Goal: Task Accomplishment & Management: Use online tool/utility

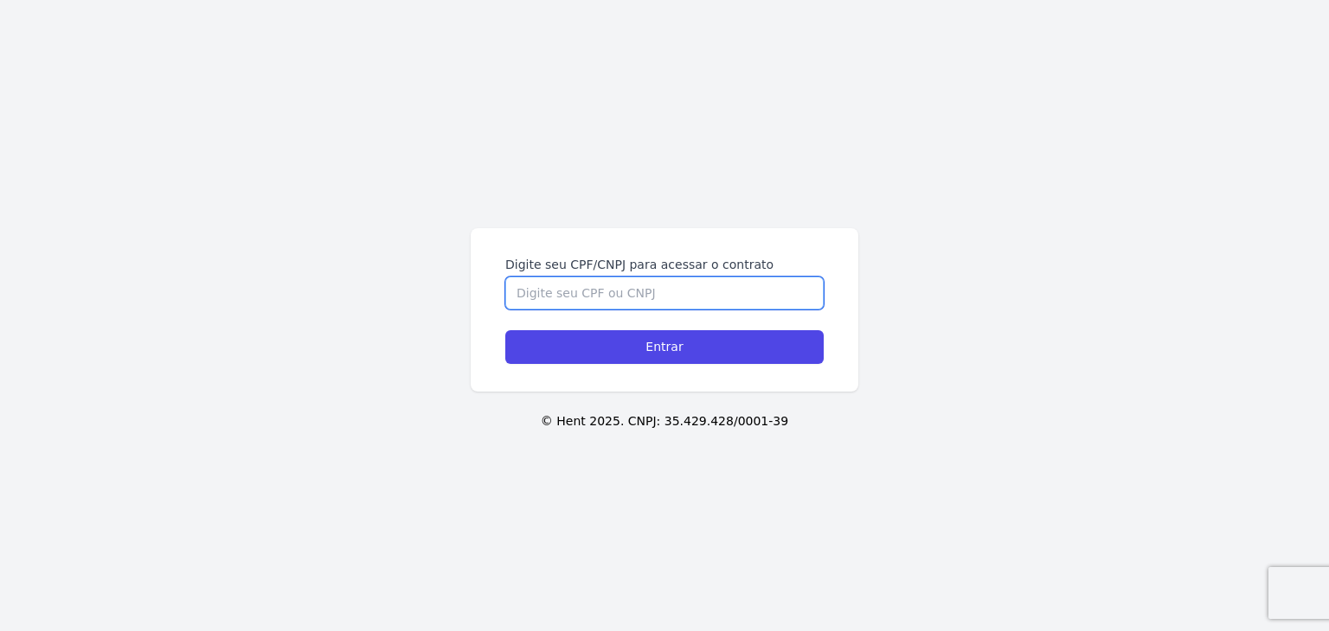
click at [756, 287] on input "Digite seu CPF/CNPJ para acessar o contrato" at bounding box center [664, 293] width 318 height 33
paste input "190.389.738-61"
type input "190.389.738-61"
click at [739, 372] on div "Digite seu CPF/CNPJ para acessar o contrato 190.389.738-61 Entrar" at bounding box center [665, 309] width 388 height 163
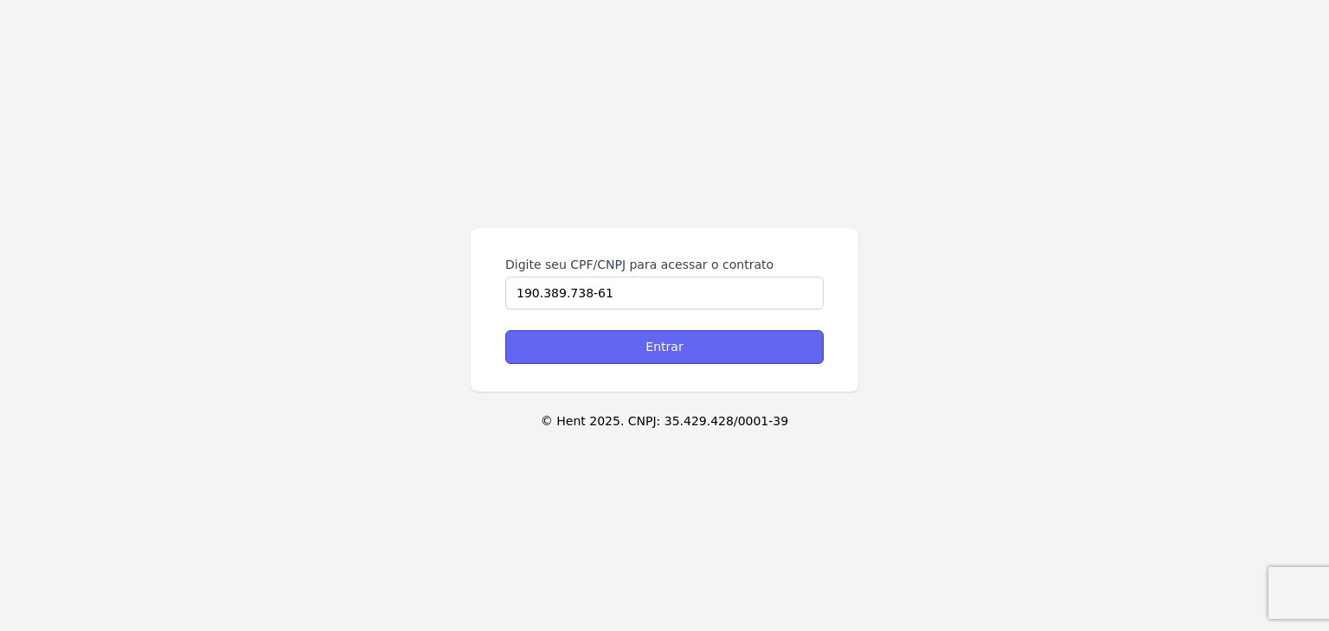
click at [743, 356] on input "Entrar" at bounding box center [664, 347] width 318 height 34
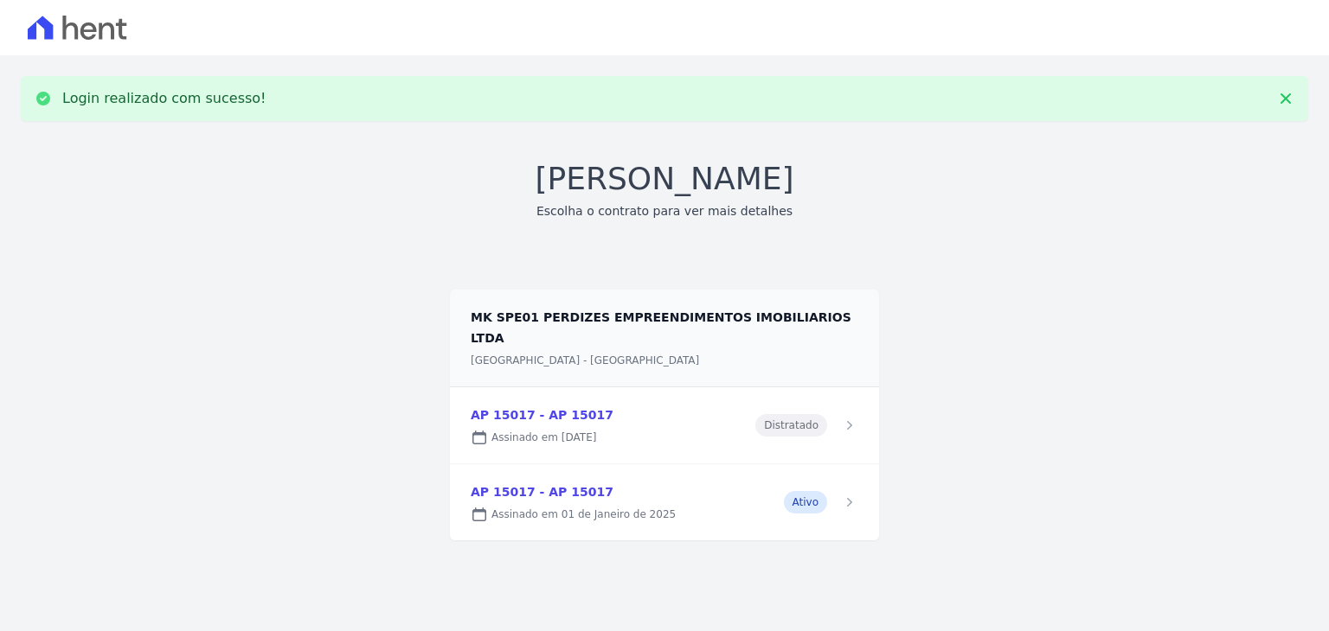
click at [807, 479] on link at bounding box center [664, 503] width 429 height 76
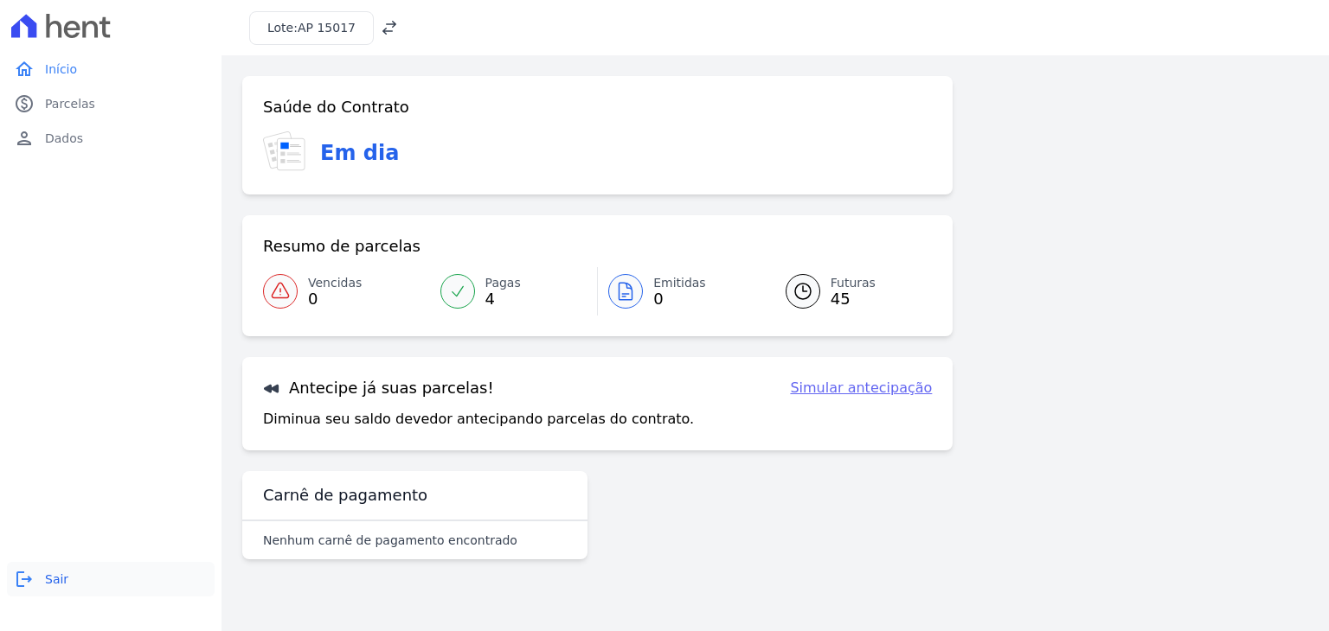
click at [54, 580] on span "Sair" at bounding box center [56, 579] width 23 height 17
